Goal: Task Accomplishment & Management: Manage account settings

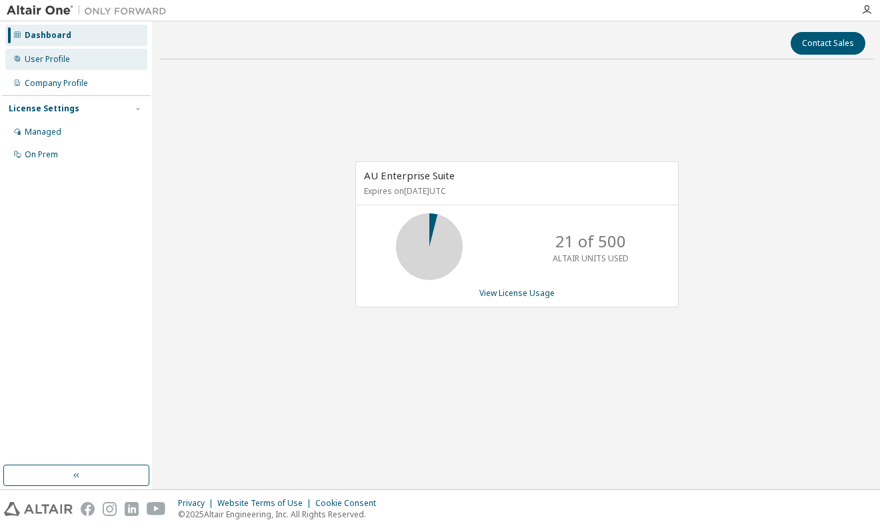
click at [97, 65] on div "User Profile" at bounding box center [76, 59] width 142 height 21
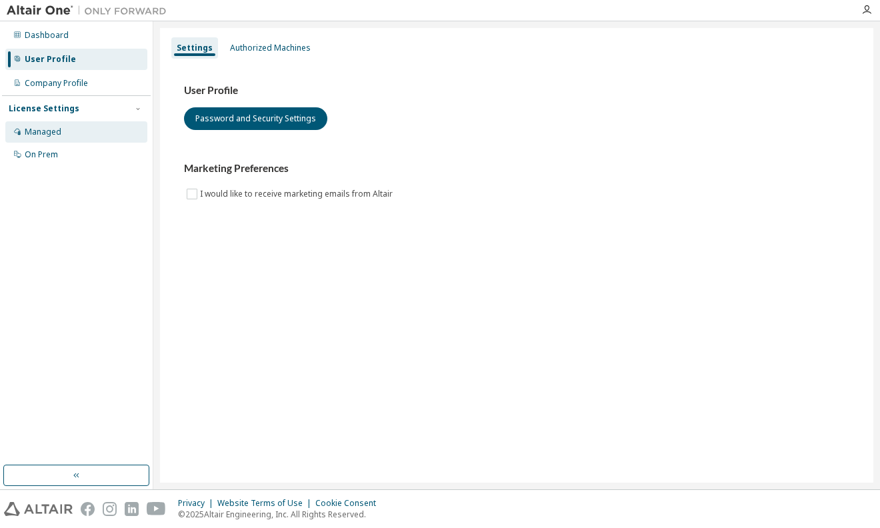
click at [69, 139] on div "Managed" at bounding box center [76, 131] width 142 height 21
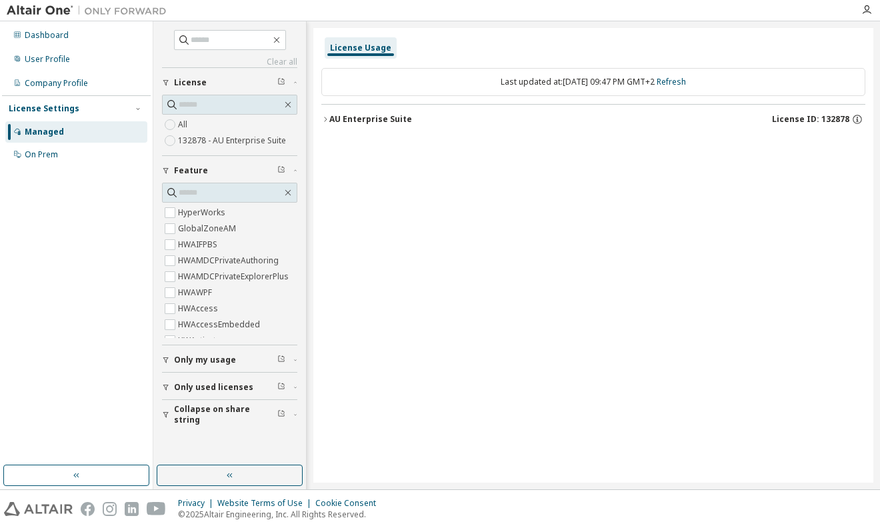
click at [340, 111] on button "AU Enterprise Suite License ID: 132878" at bounding box center [593, 119] width 544 height 29
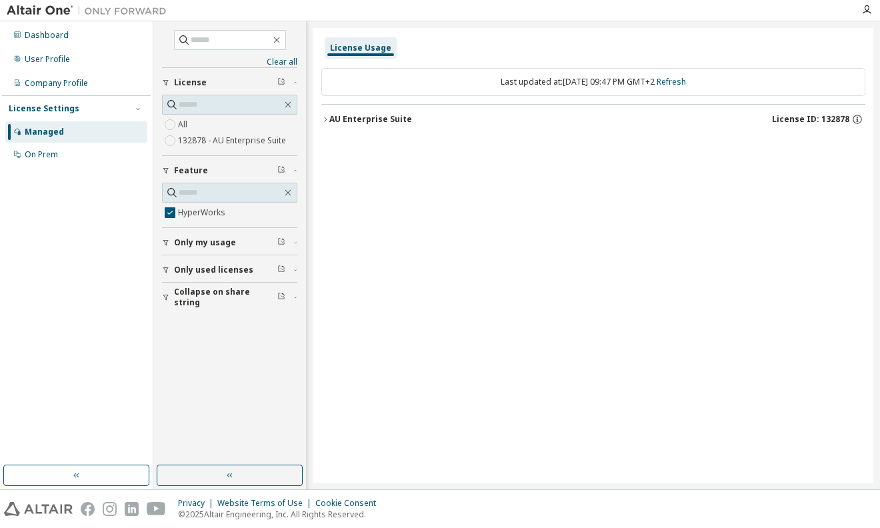
click at [330, 121] on div "AU Enterprise Suite" at bounding box center [370, 119] width 83 height 11
click at [341, 146] on div "HyperWorks" at bounding box center [401, 147] width 120 height 12
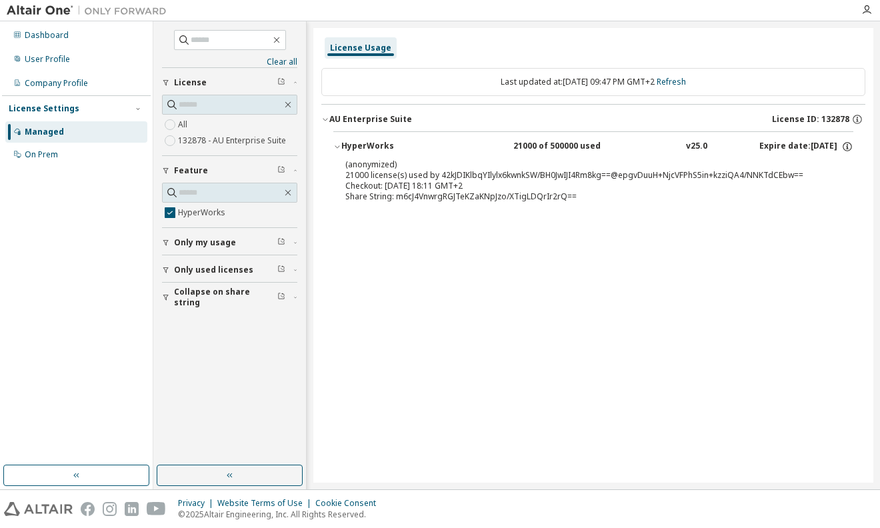
click at [217, 273] on span "Only used licenses" at bounding box center [213, 270] width 79 height 11
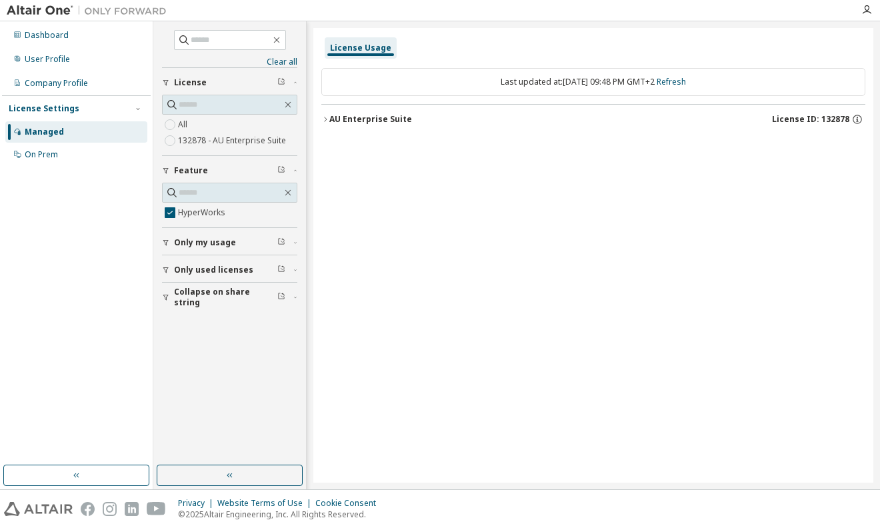
click at [344, 121] on div "AU Enterprise Suite" at bounding box center [370, 119] width 83 height 11
click at [347, 141] on div "HyperWorks" at bounding box center [401, 147] width 120 height 12
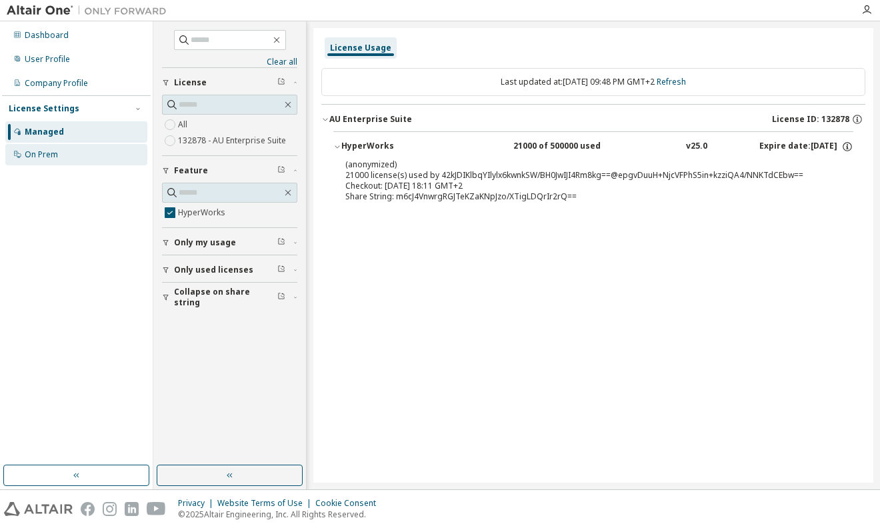
click at [71, 147] on div "On Prem" at bounding box center [76, 154] width 142 height 21
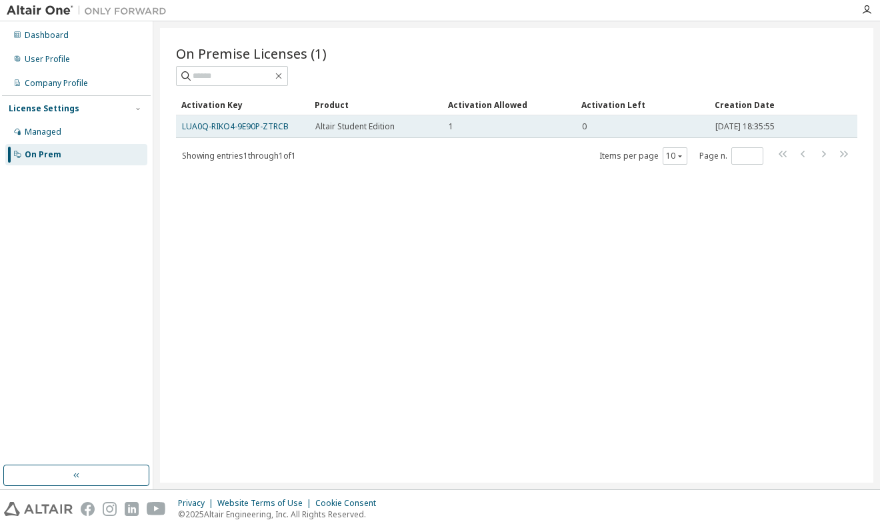
click at [457, 125] on div "1" at bounding box center [509, 126] width 121 height 11
click at [251, 131] on link "LUA0Q-RIKO4-9E90P-ZTRCB" at bounding box center [235, 126] width 107 height 11
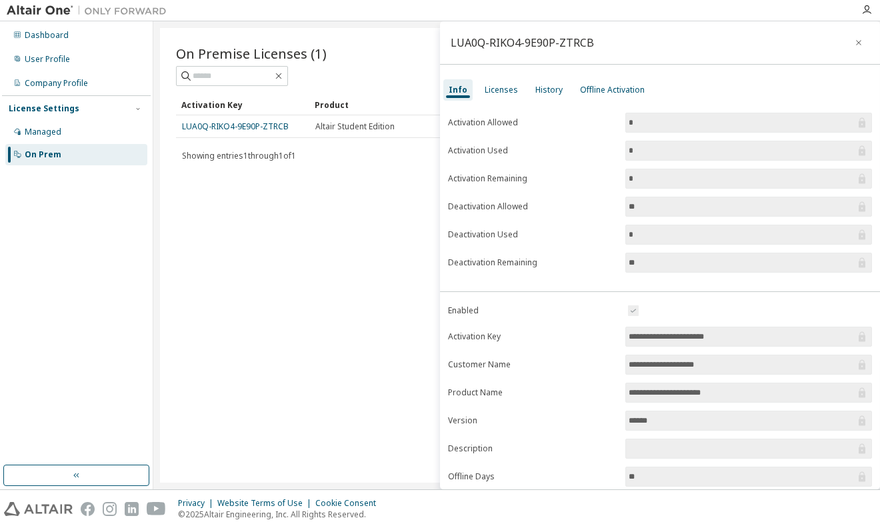
click at [708, 128] on input "*" at bounding box center [742, 122] width 227 height 13
click at [488, 91] on div "Licenses" at bounding box center [501, 90] width 33 height 11
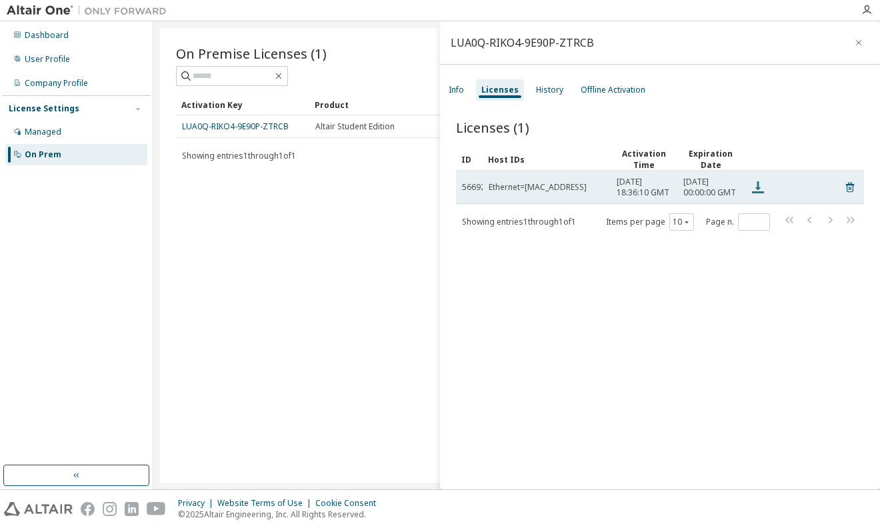
click at [761, 195] on icon at bounding box center [758, 187] width 16 height 16
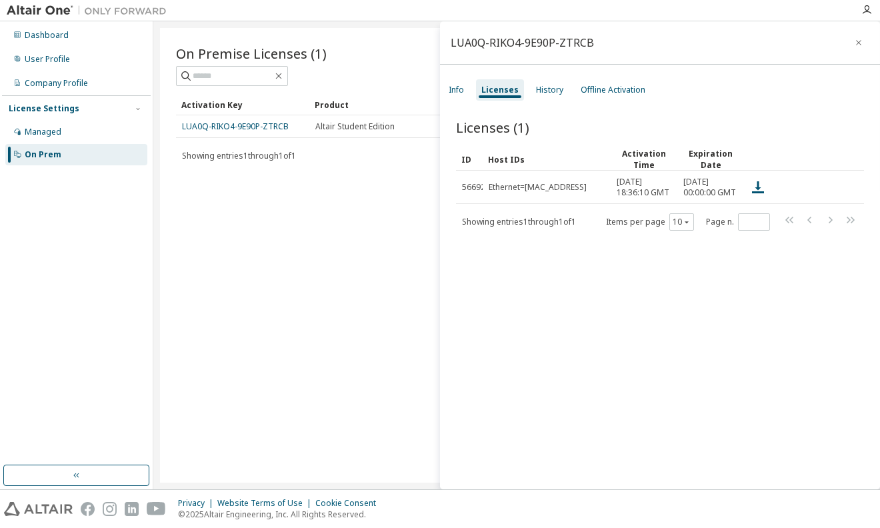
click at [538, 310] on div "Licenses (1) Clear Load Save Save As Field Operator Value Select filter Select …" at bounding box center [660, 306] width 440 height 408
click at [550, 85] on div "History" at bounding box center [549, 90] width 27 height 11
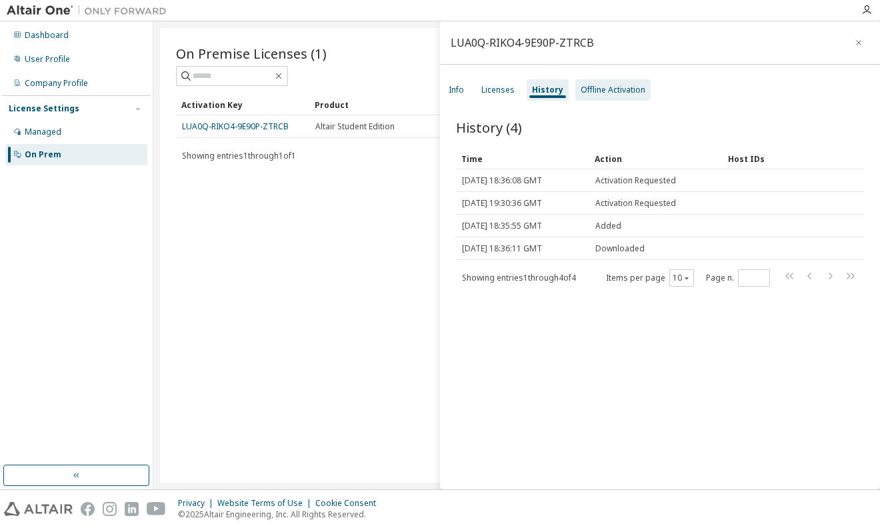
click at [622, 90] on div "Offline Activation" at bounding box center [613, 90] width 65 height 11
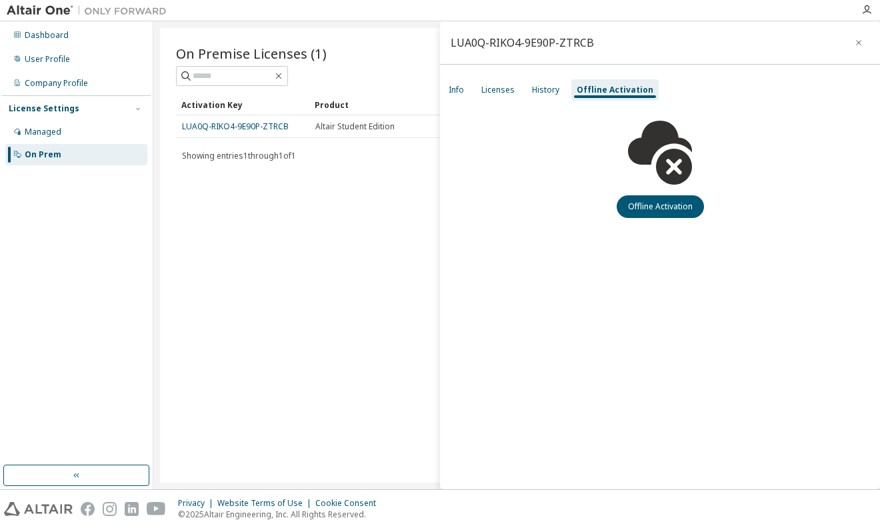
click at [538, 104] on div "Offline Activation" at bounding box center [660, 160] width 440 height 116
click at [471, 83] on div "Info Licenses History Offline Activation" at bounding box center [660, 90] width 440 height 24
click at [470, 91] on div "Info Licenses History Offline Activation" at bounding box center [660, 90] width 440 height 24
click at [466, 91] on div "Info" at bounding box center [457, 89] width 26 height 21
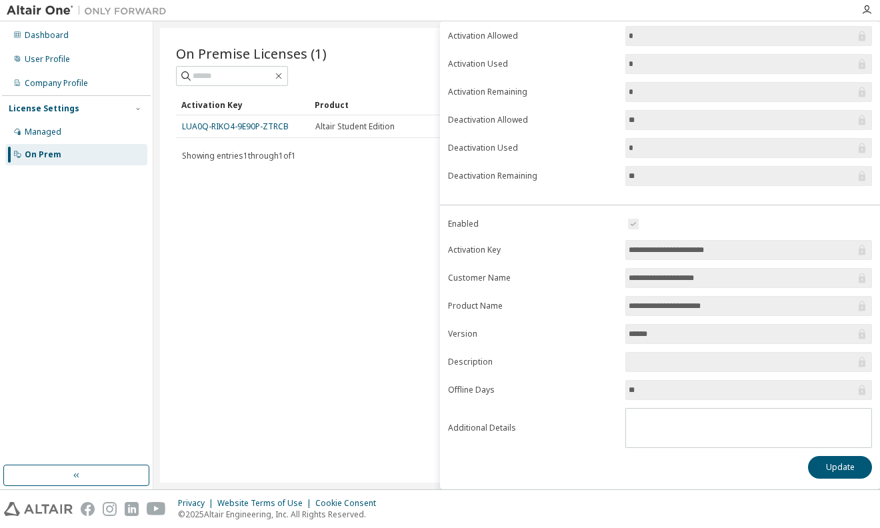
scroll to position [87, 0]
click at [818, 471] on button "Update" at bounding box center [840, 467] width 64 height 23
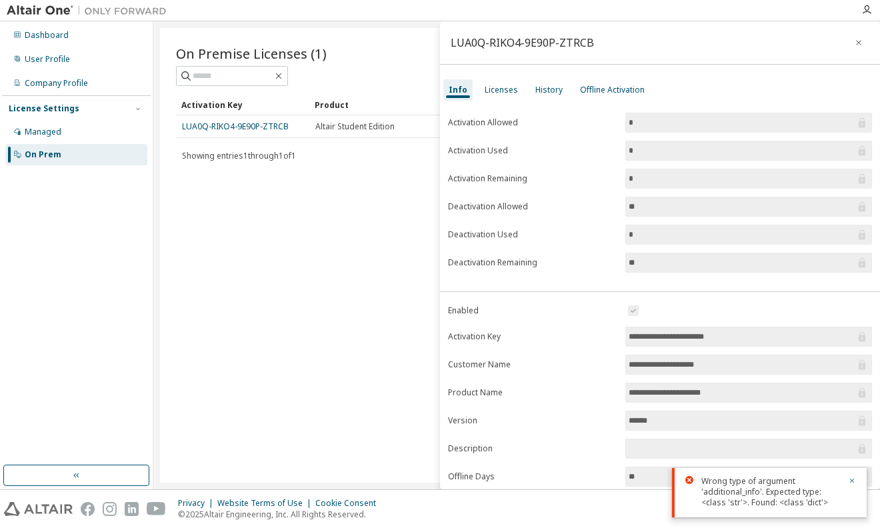
scroll to position [0, 0]
click at [514, 86] on div "Licenses" at bounding box center [501, 90] width 33 height 11
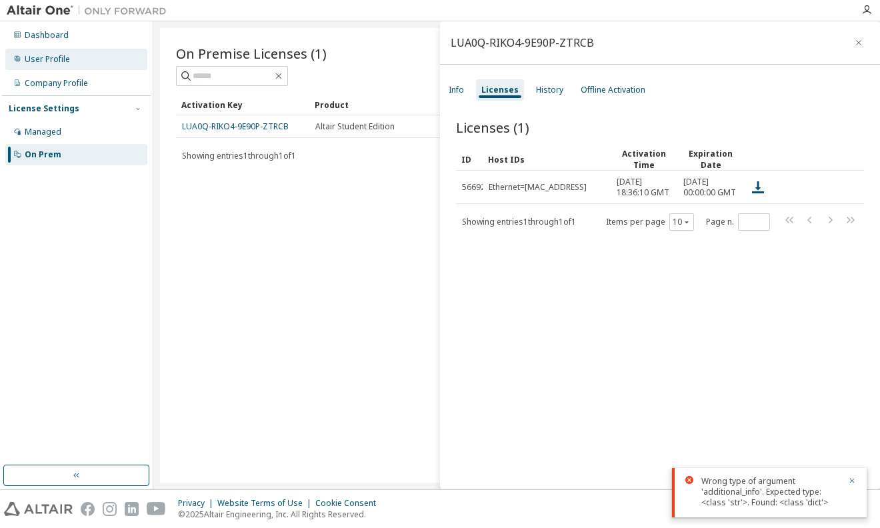
click at [52, 59] on div "User Profile" at bounding box center [47, 59] width 45 height 11
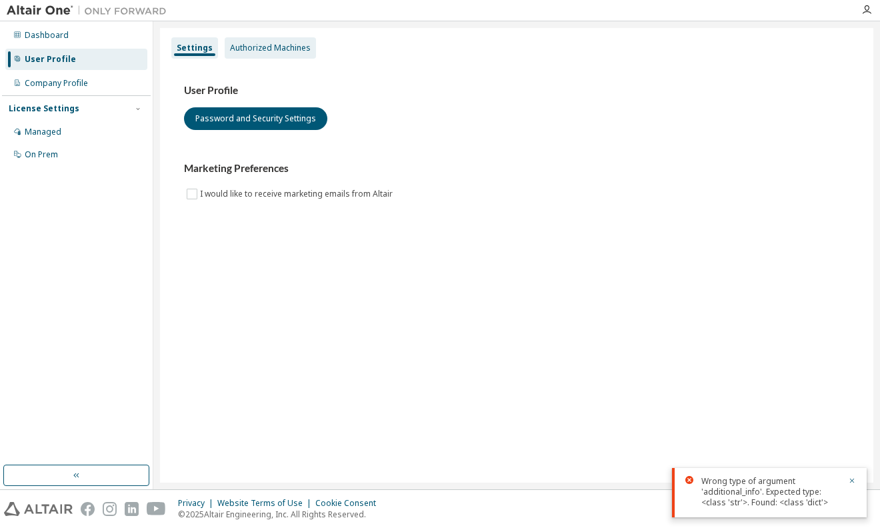
click at [289, 41] on div "Authorized Machines" at bounding box center [270, 47] width 91 height 21
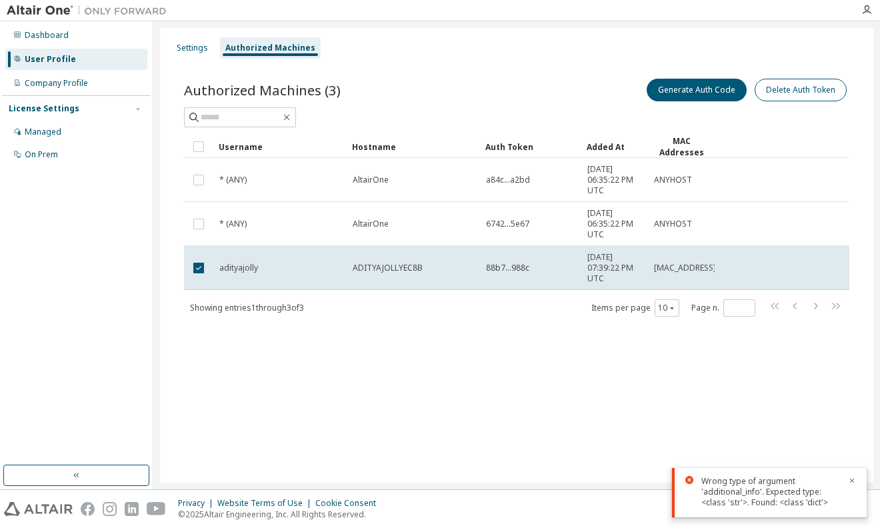
click at [786, 91] on button "Delete Auth Token" at bounding box center [801, 90] width 92 height 23
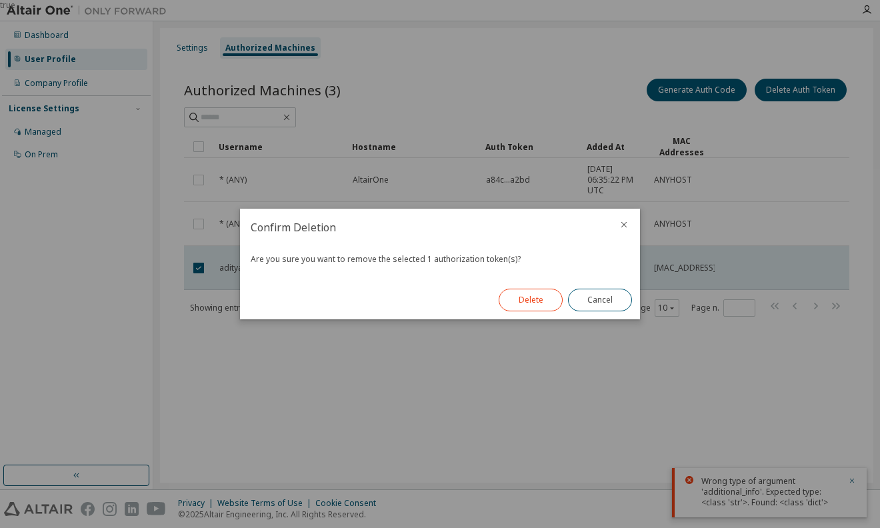
click at [540, 300] on button "Delete" at bounding box center [531, 300] width 64 height 23
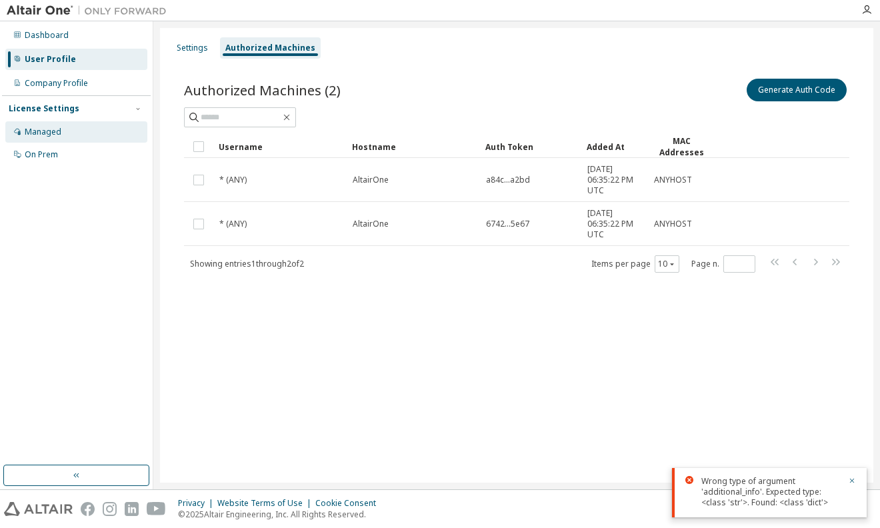
click at [75, 125] on div "Managed" at bounding box center [76, 131] width 142 height 21
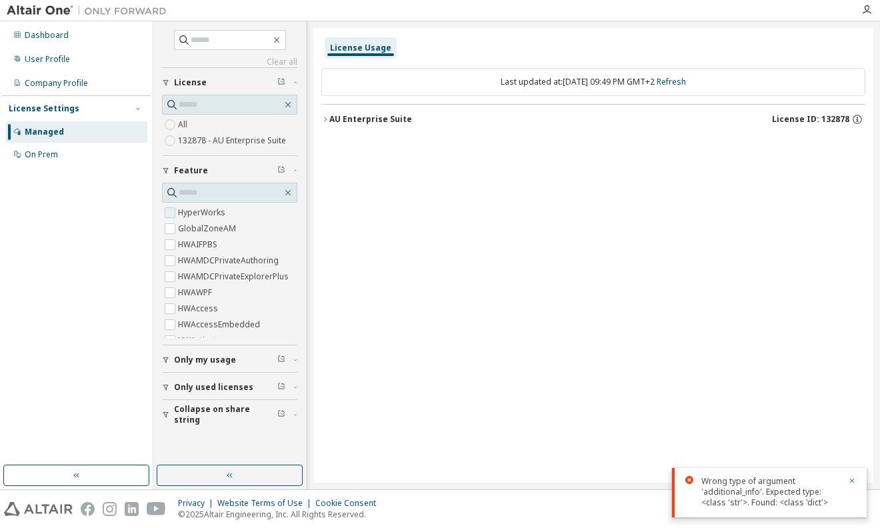
click at [198, 212] on label "HyperWorks" at bounding box center [203, 213] width 50 height 16
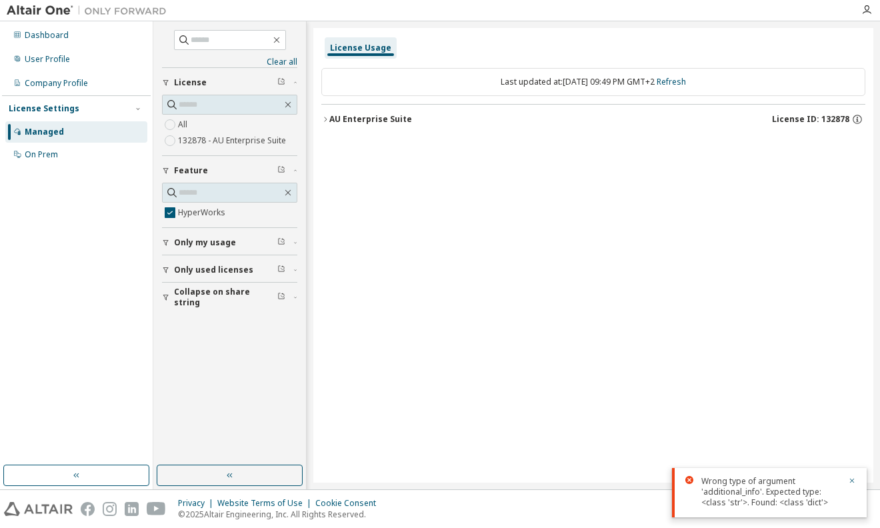
click at [329, 120] on icon "button" at bounding box center [325, 119] width 8 height 8
click at [354, 143] on div "HyperWorks" at bounding box center [401, 147] width 120 height 12
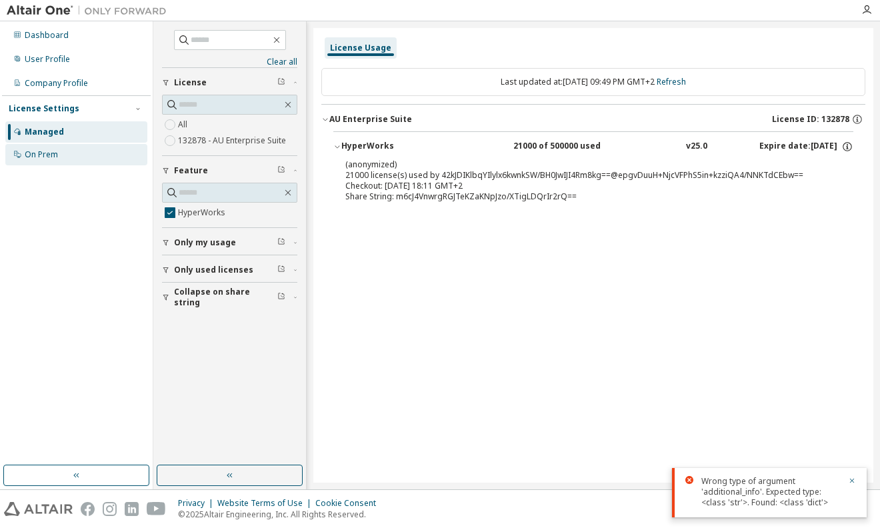
click at [63, 152] on div "On Prem" at bounding box center [76, 154] width 142 height 21
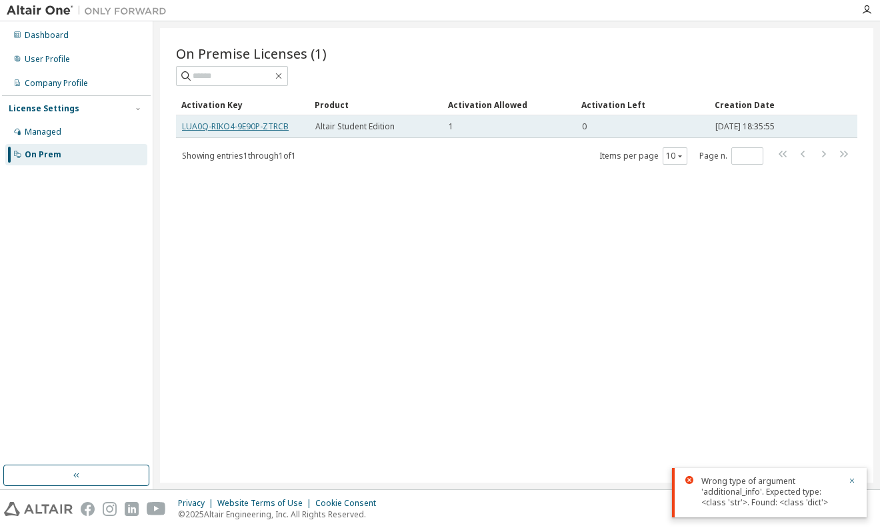
click at [264, 123] on link "LUA0Q-RIKO4-9E90P-ZTRCB" at bounding box center [235, 126] width 107 height 11
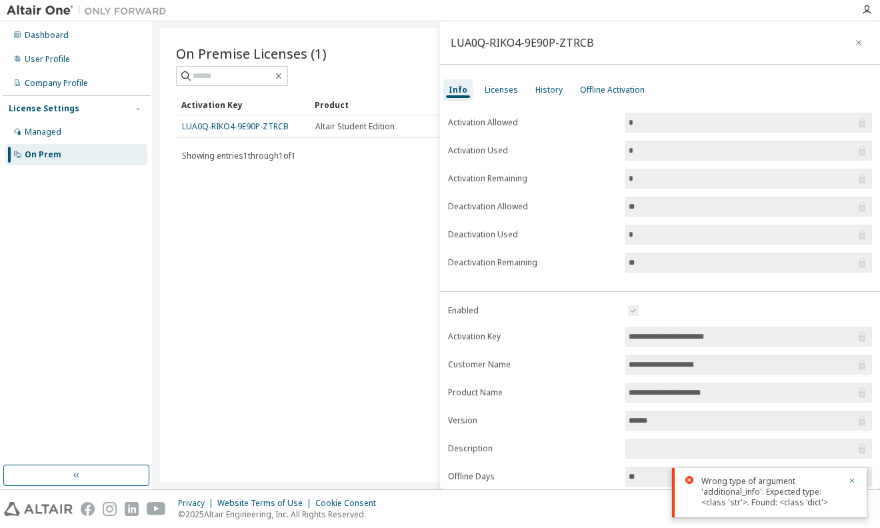
click at [636, 114] on span "*" at bounding box center [749, 123] width 247 height 20
click at [656, 178] on input "*" at bounding box center [742, 178] width 227 height 13
click at [480, 205] on label "Deactivation Allowed" at bounding box center [532, 206] width 169 height 11
click at [509, 234] on label "Deactivation Used" at bounding box center [532, 234] width 169 height 11
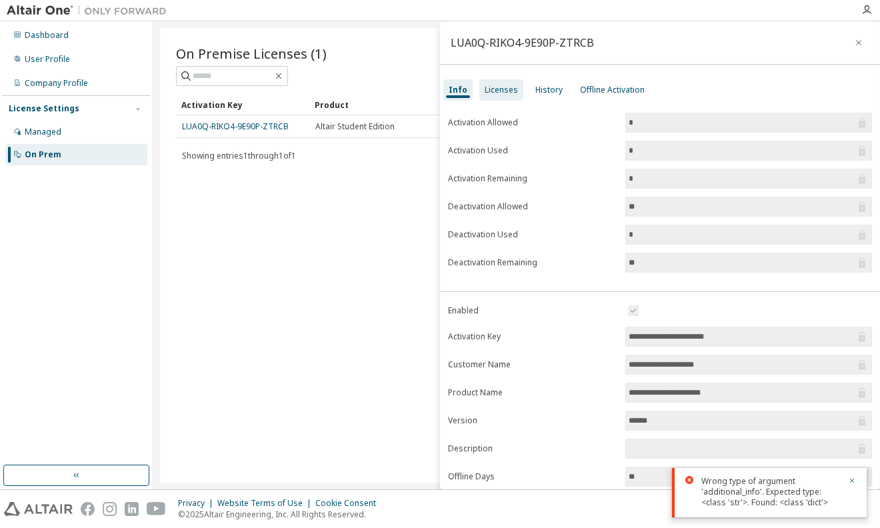
click at [494, 85] on div "Licenses" at bounding box center [501, 90] width 33 height 11
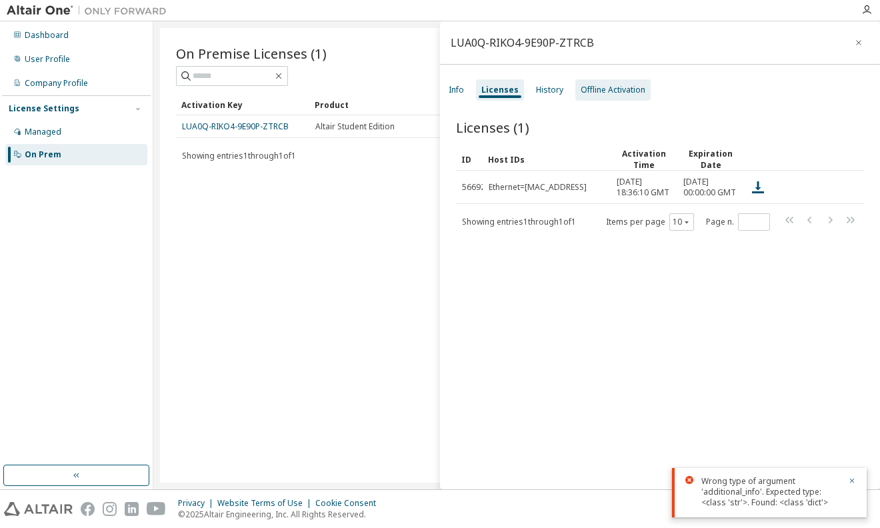
click at [586, 86] on div "Offline Activation" at bounding box center [613, 90] width 65 height 11
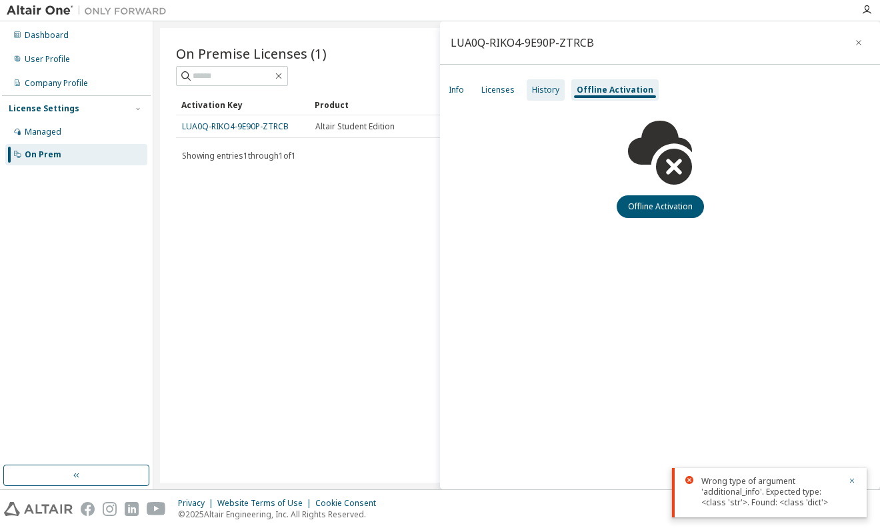
click at [561, 91] on div "History" at bounding box center [546, 89] width 38 height 21
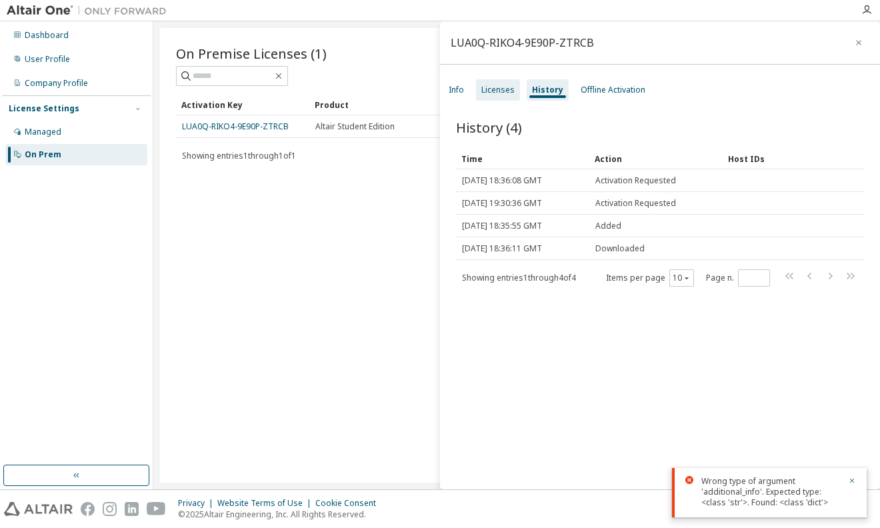
click at [510, 90] on div "Licenses" at bounding box center [498, 90] width 33 height 11
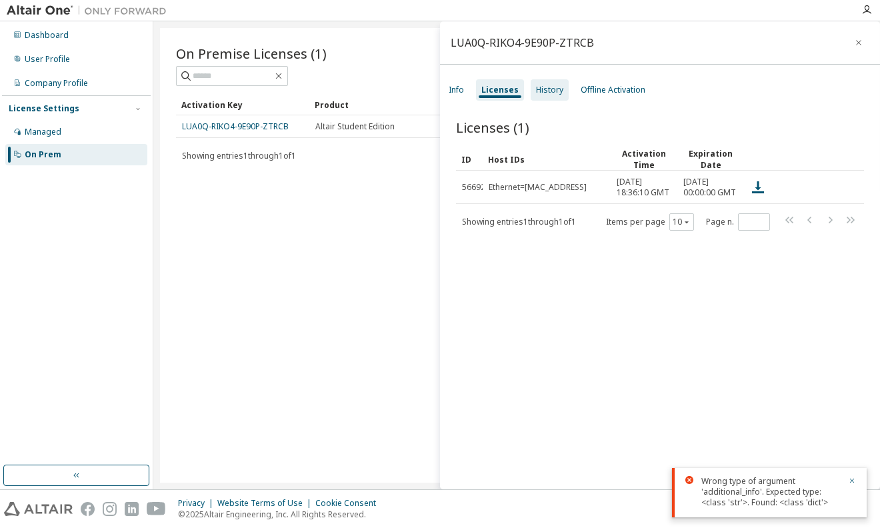
click at [540, 97] on div "History" at bounding box center [550, 89] width 38 height 21
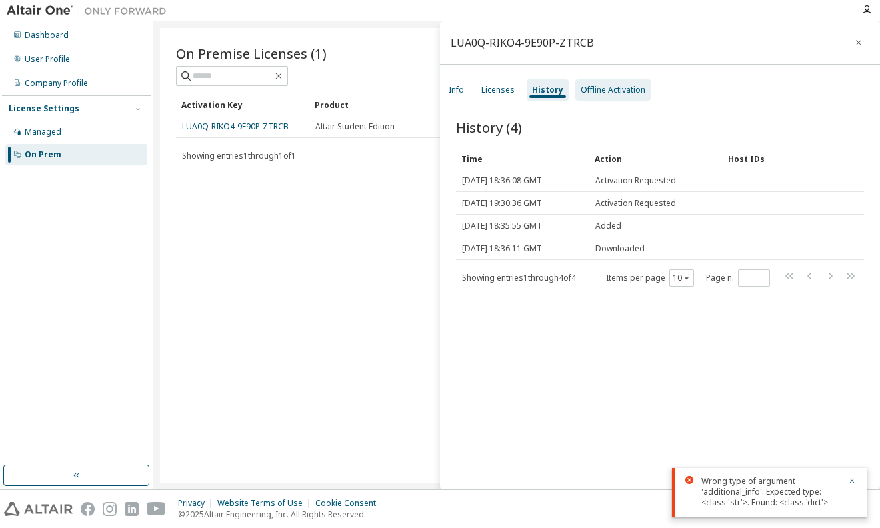
click at [634, 95] on div "Offline Activation" at bounding box center [613, 90] width 65 height 11
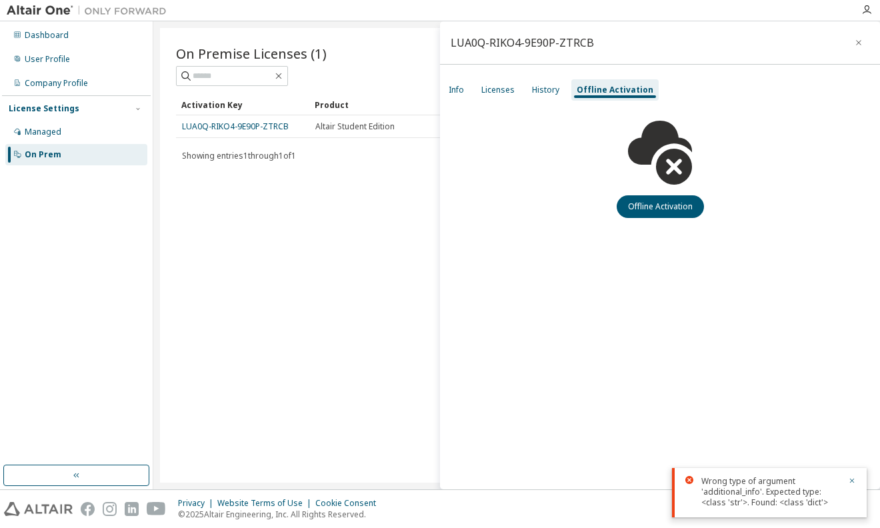
click at [861, 54] on div "LUA0Q-RIKO4-9E90P-ZTRCB" at bounding box center [660, 42] width 440 height 43
click at [860, 48] on button "button" at bounding box center [858, 42] width 21 height 21
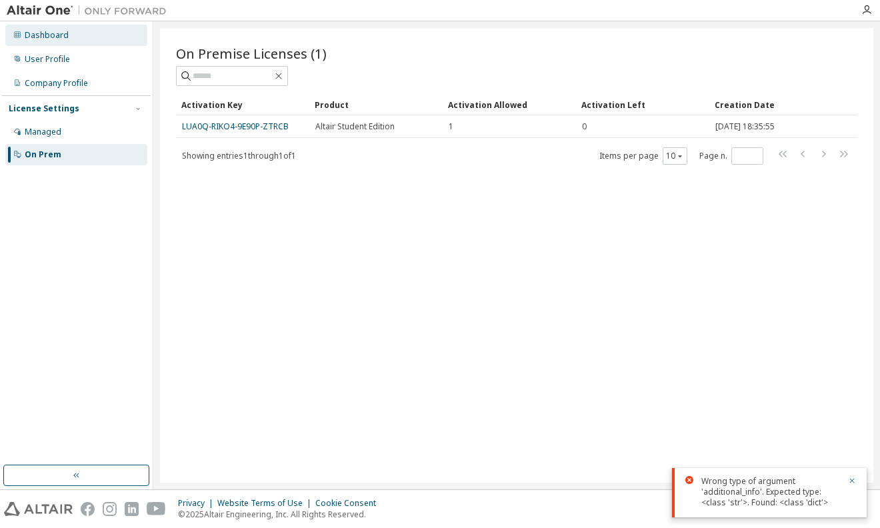
click at [39, 43] on div "Dashboard" at bounding box center [76, 35] width 142 height 21
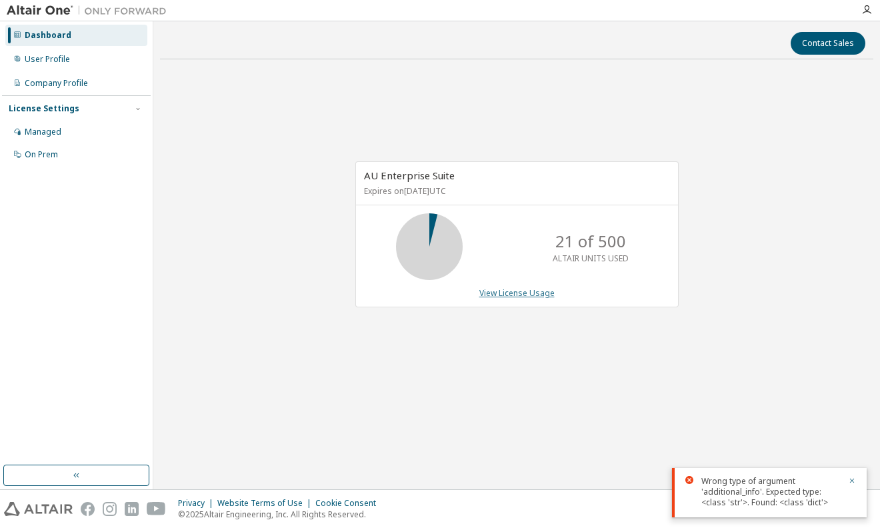
click at [512, 293] on link "View License Usage" at bounding box center [517, 292] width 75 height 11
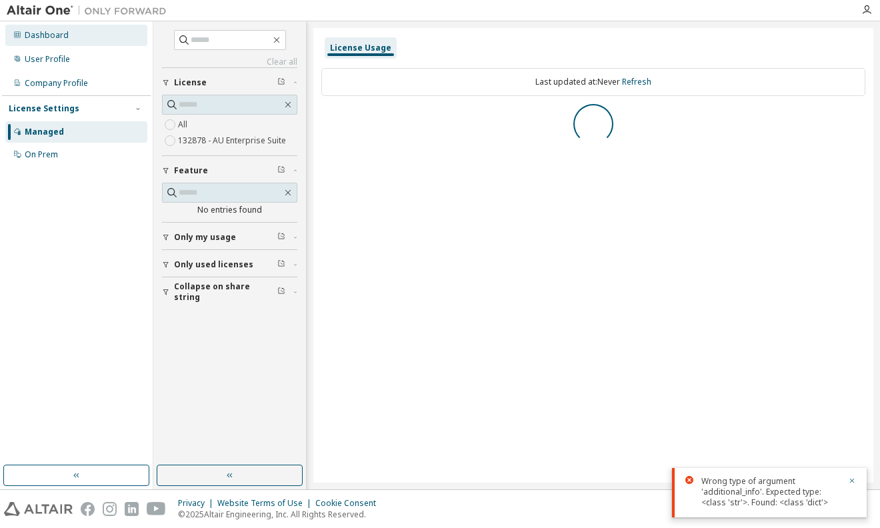
click at [69, 41] on div "Dashboard" at bounding box center [76, 35] width 142 height 21
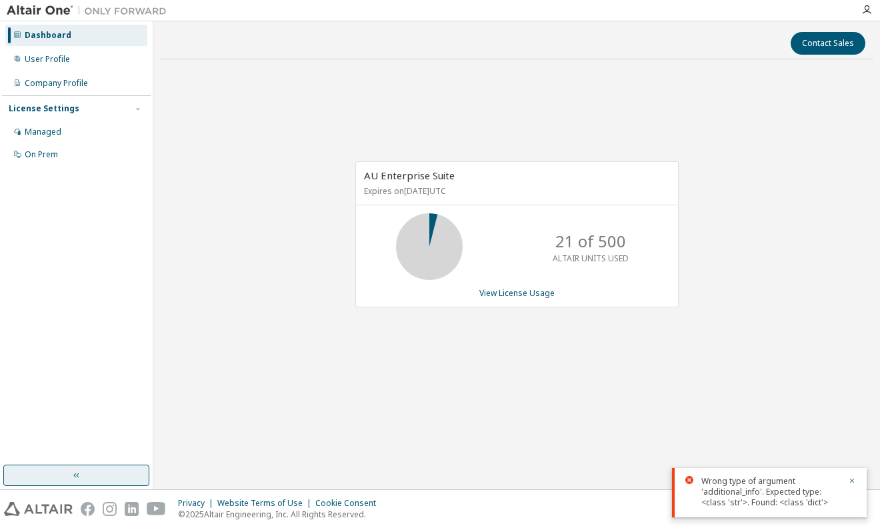
click at [81, 483] on button "button" at bounding box center [76, 475] width 146 height 21
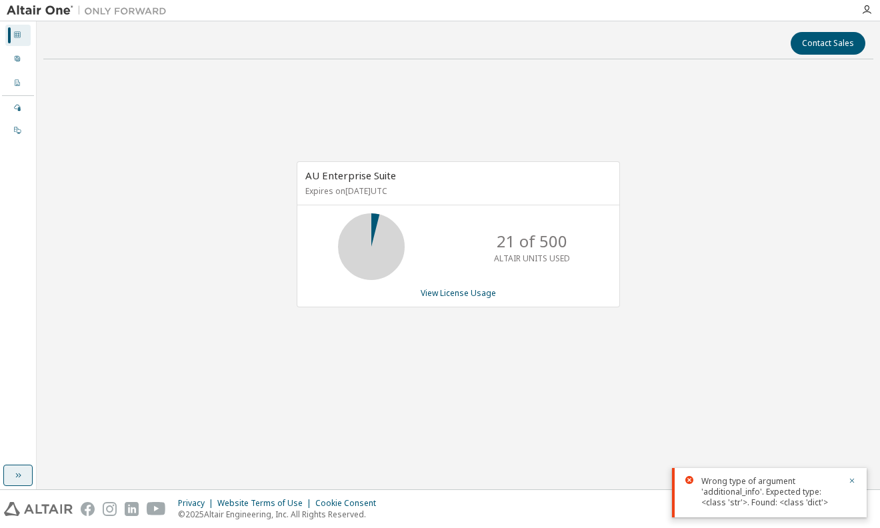
click at [26, 474] on button "button" at bounding box center [17, 475] width 29 height 21
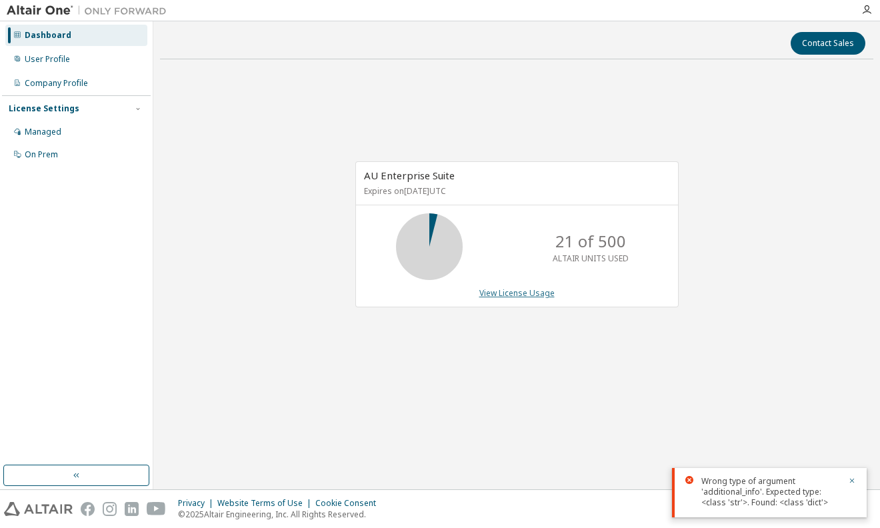
click at [498, 296] on link "View License Usage" at bounding box center [517, 292] width 75 height 11
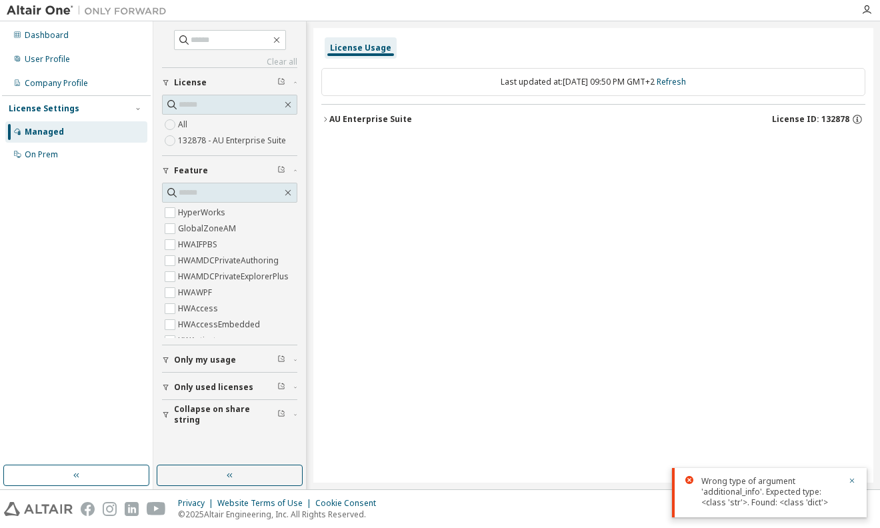
click at [858, 481] on div "Wrong type of argument 'additional_info'. Expected type: <class 'str'>. Found: …" at bounding box center [769, 492] width 195 height 49
click at [846, 474] on div "Wrong type of argument 'additional_info'. Expected type: <class 'str'>. Found: …" at bounding box center [769, 492] width 195 height 49
